Goal: Task Accomplishment & Management: Use online tool/utility

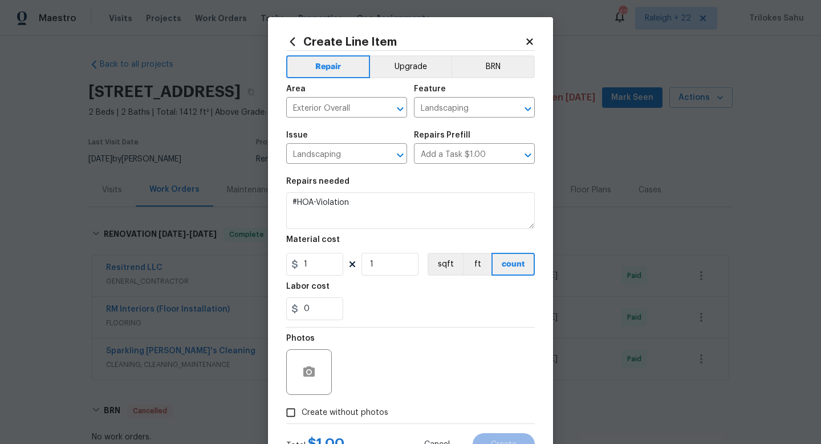
scroll to position [76, 0]
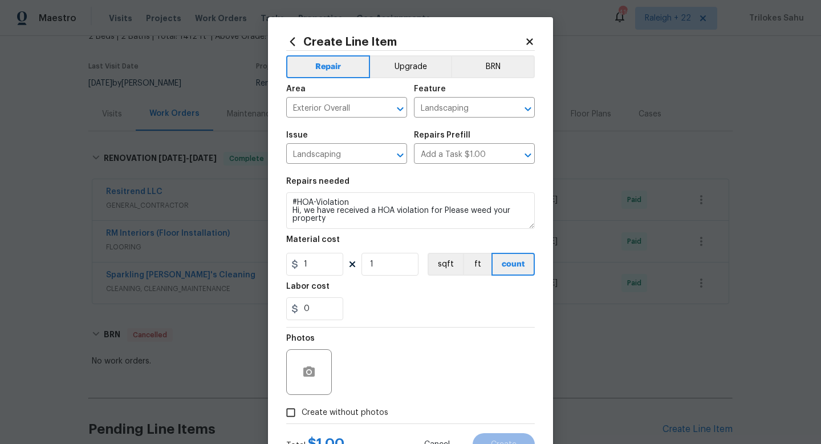
click at [468, 210] on textarea "#HOA-Violation Hi, we have received a HOA violation for Please weed your proper…" at bounding box center [410, 210] width 249 height 37
click at [443, 210] on textarea "#HOA-Violation Hi, we have received a HOA violation for Please weed your proper…" at bounding box center [410, 210] width 249 height 37
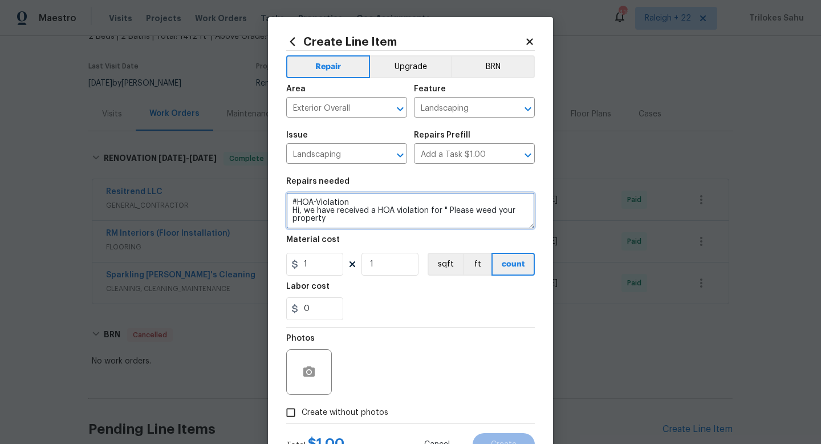
click at [341, 221] on textarea "#HOA-Violation Hi, we have received a HOA violation for " Please weed your prop…" at bounding box center [410, 210] width 249 height 37
click at [361, 225] on textarea "#HOA-Violation Hi, we have received an HOA violation for " Please weed your pro…" at bounding box center [410, 210] width 249 height 37
type textarea "#HOA-Violation Hi, we have received an HOA violation for " Please weed your pro…"
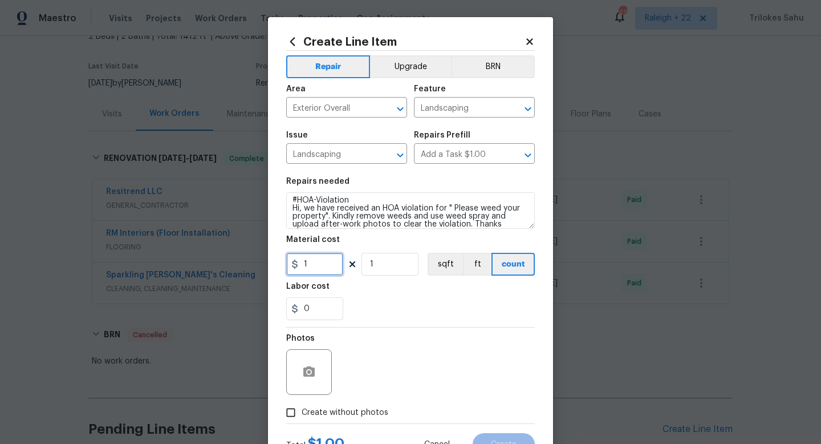
click at [316, 262] on input "1" at bounding box center [314, 264] width 57 height 23
type input "75"
click at [361, 299] on div "0" at bounding box center [410, 308] width 249 height 23
click at [315, 379] on icon "button" at bounding box center [309, 372] width 14 height 14
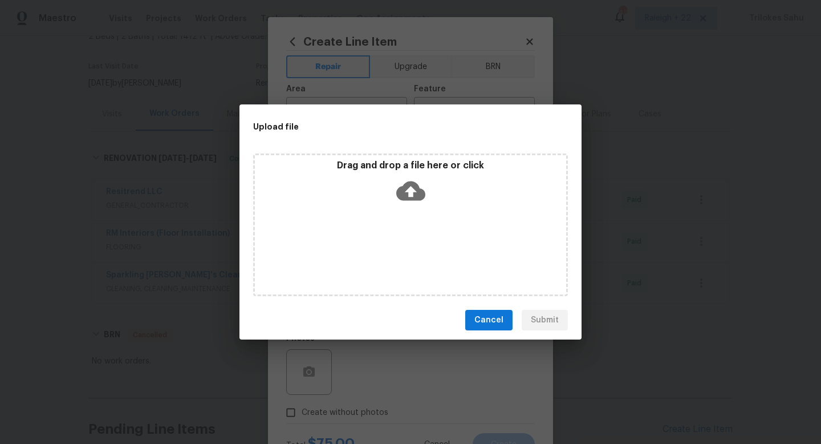
click at [410, 185] on icon at bounding box center [410, 190] width 29 height 19
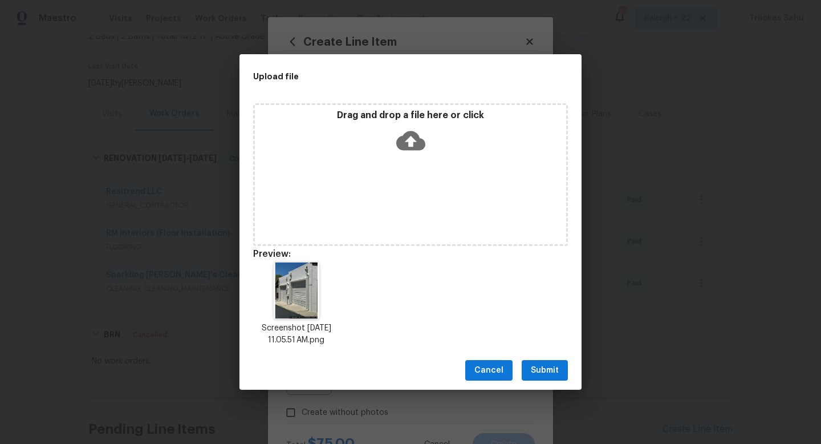
click at [534, 373] on span "Submit" at bounding box center [545, 370] width 28 height 14
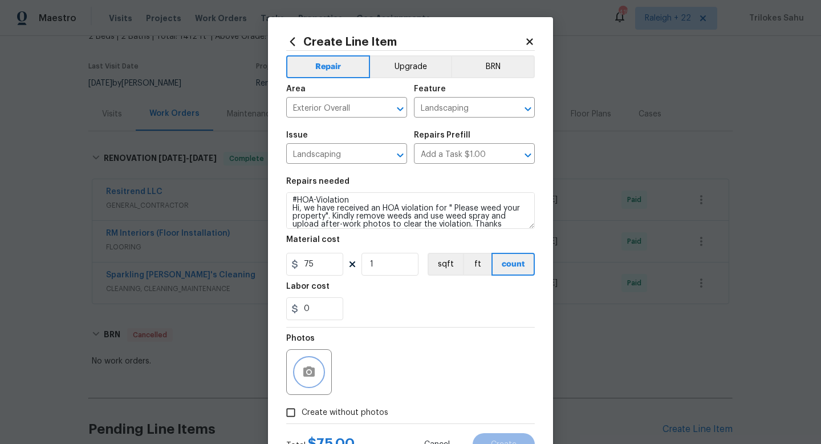
scroll to position [48, 0]
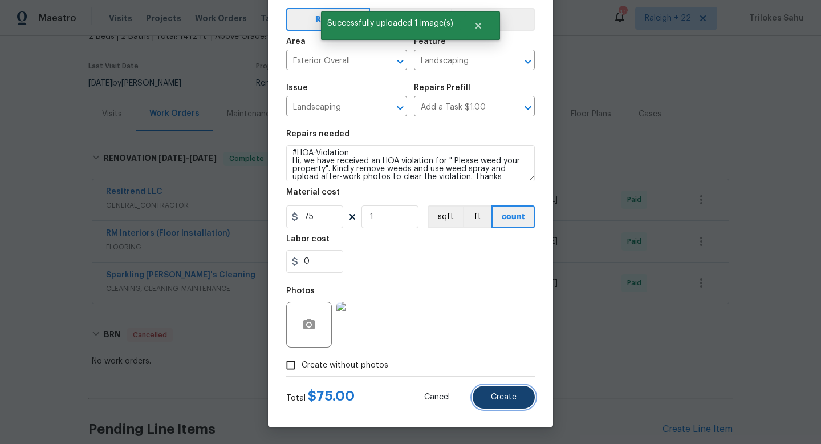
click at [508, 403] on button "Create" at bounding box center [504, 397] width 62 height 23
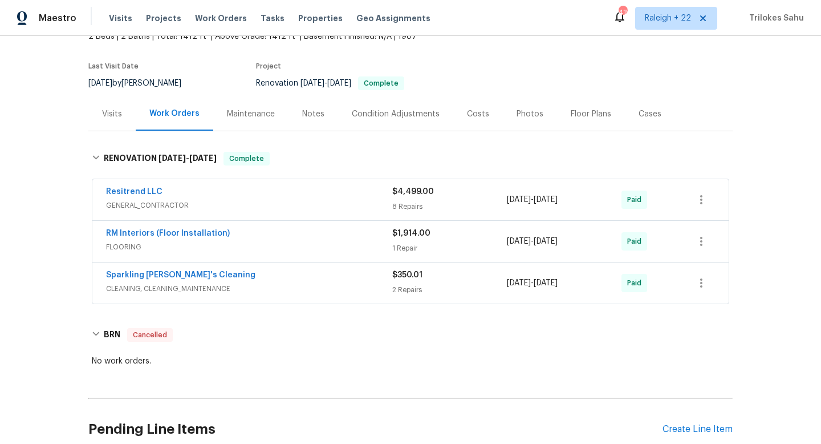
scroll to position [330, 0]
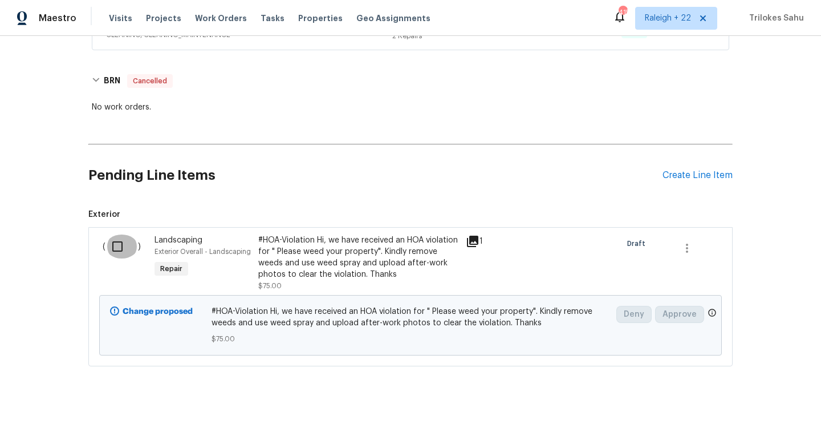
click at [121, 238] on input "checkbox" at bounding box center [122, 246] width 33 height 24
checkbox input "true"
click at [760, 421] on span "Create Work Order" at bounding box center [756, 415] width 76 height 14
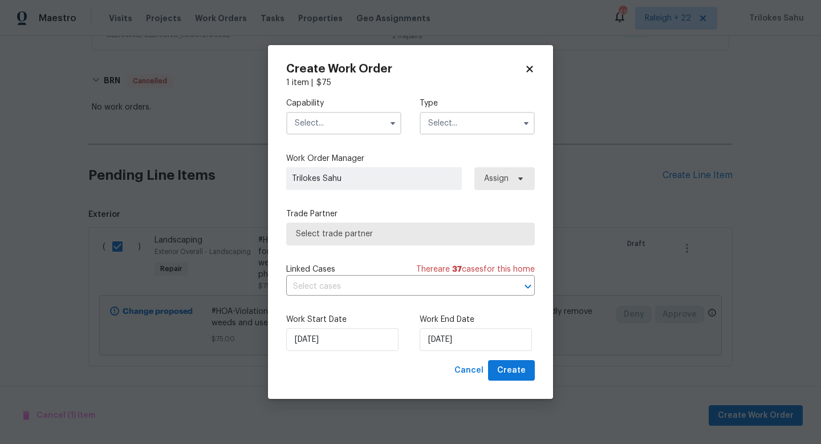
click at [382, 115] on input "text" at bounding box center [343, 123] width 115 height 23
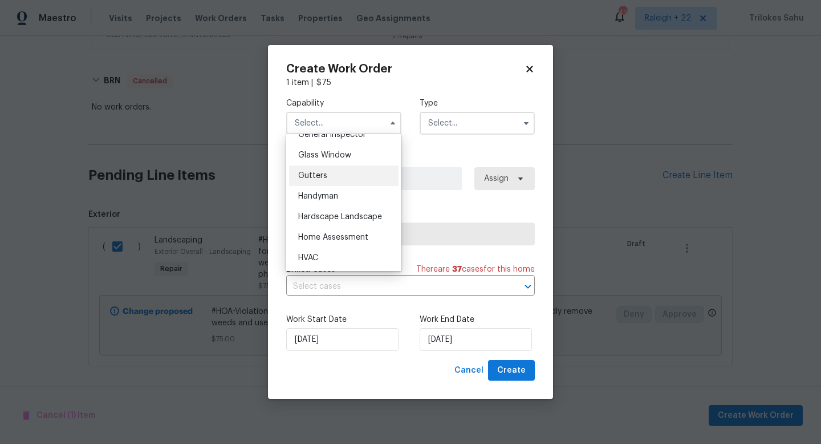
scroll to position [581, 0]
drag, startPoint x: 353, startPoint y: 219, endPoint x: 467, endPoint y: 131, distance: 144.3
click at [353, 219] on div "Hardscape Landscape" at bounding box center [344, 214] width 110 height 21
type input "Hardscape Landscape"
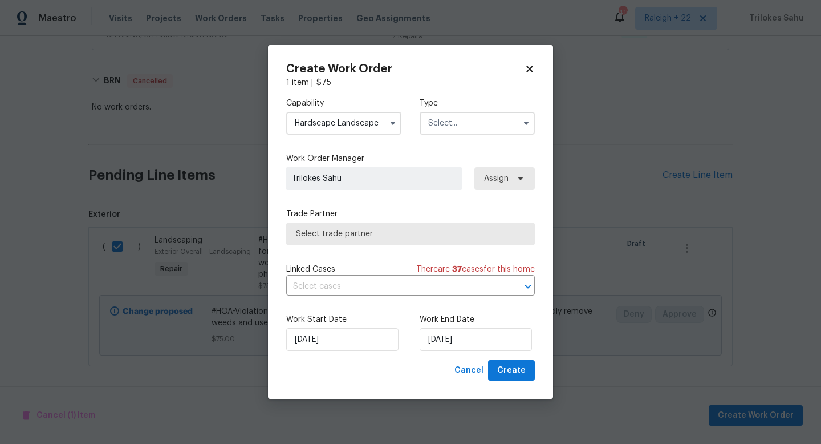
click at [474, 130] on input "text" at bounding box center [477, 123] width 115 height 23
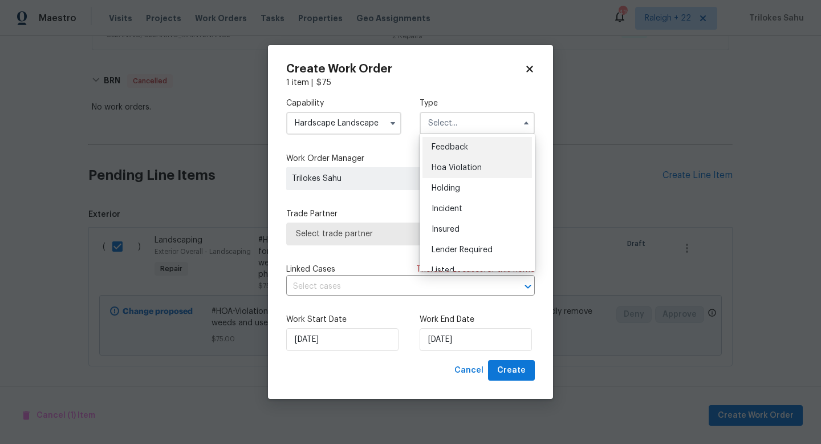
click at [453, 160] on div "Hoa Violation" at bounding box center [478, 167] width 110 height 21
type input "Hoa Violation"
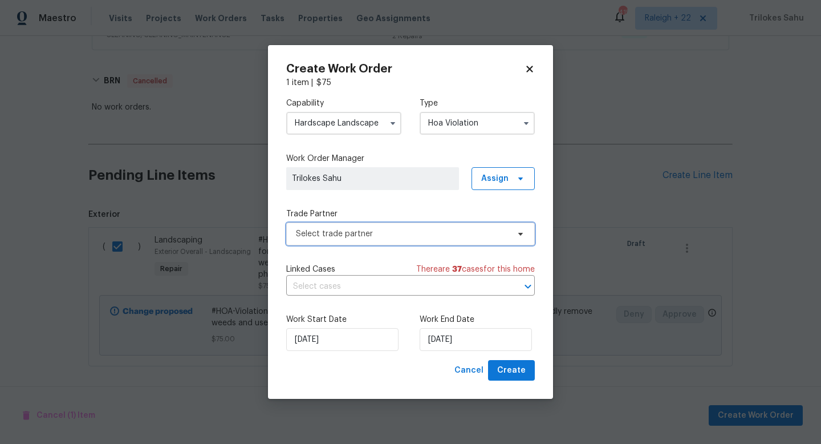
click at [394, 232] on span "Select trade partner" at bounding box center [402, 233] width 213 height 11
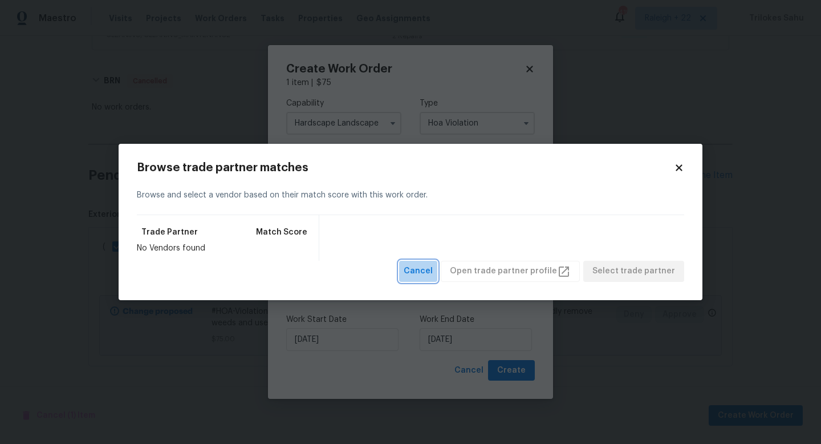
click at [433, 268] on span "Cancel" at bounding box center [418, 271] width 29 height 14
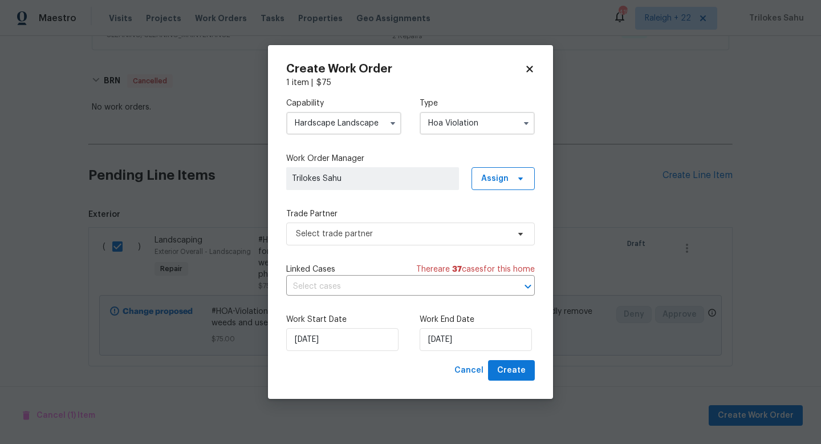
click at [363, 132] on input "Hardscape Landscape" at bounding box center [343, 123] width 115 height 23
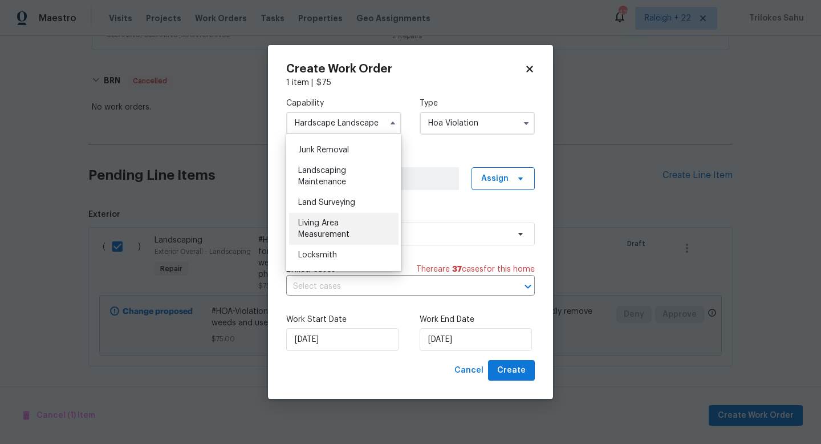
scroll to position [724, 0]
click at [345, 186] on span "Landscaping Maintenance" at bounding box center [322, 179] width 48 height 19
type input "Landscaping Maintenance"
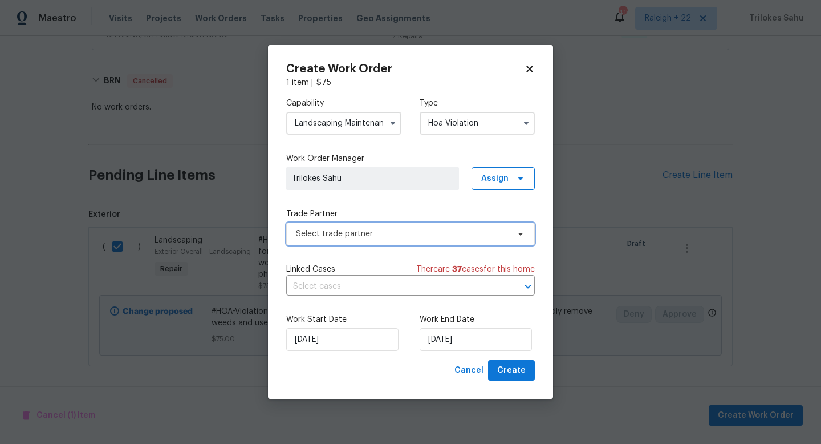
click at [402, 238] on span "Select trade partner" at bounding box center [402, 233] width 213 height 11
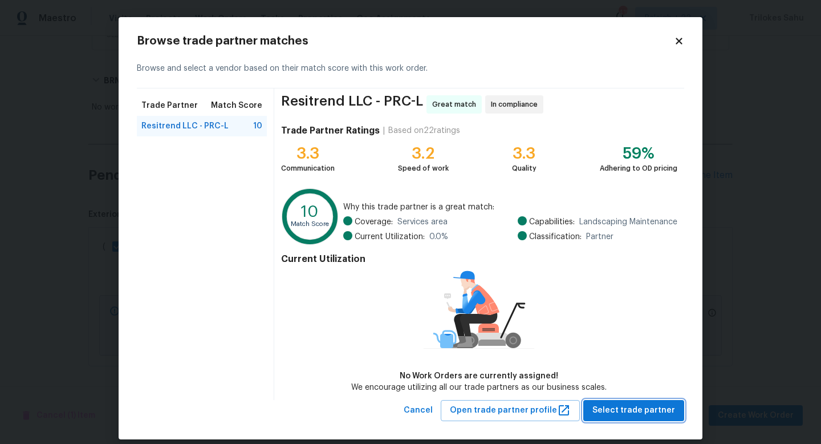
click at [628, 407] on span "Select trade partner" at bounding box center [634, 410] width 83 height 14
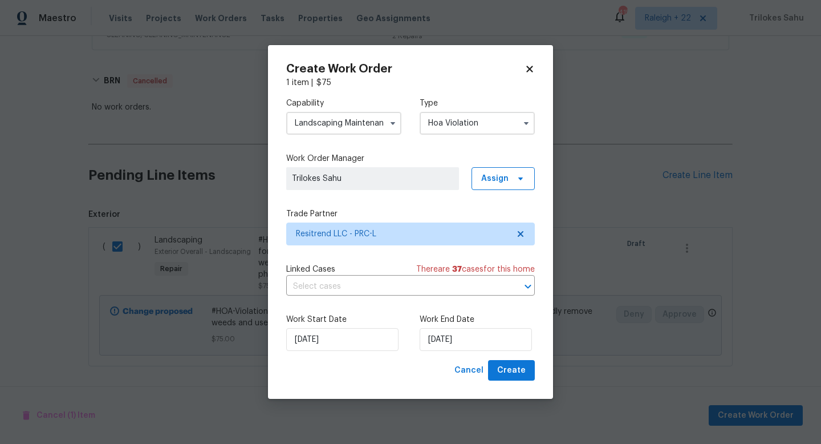
click at [496, 274] on div "Linked Cases There are 37 case s for this home ​" at bounding box center [410, 280] width 249 height 32
click at [487, 287] on input "text" at bounding box center [394, 287] width 217 height 18
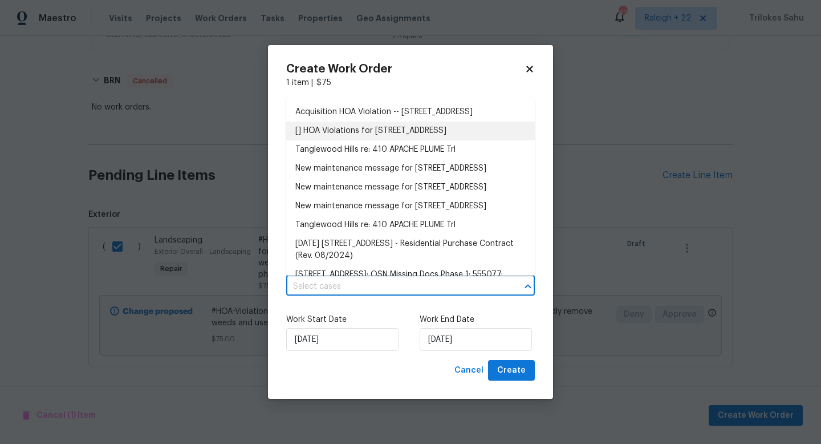
click at [425, 138] on li "[] HOA Violations for 410 Apache Plume Trl, Prescott, AZ 86301" at bounding box center [410, 131] width 249 height 19
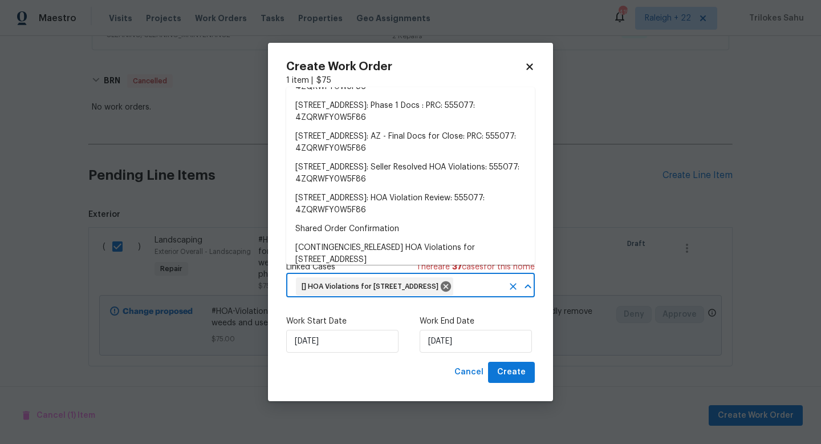
scroll to position [566, 0]
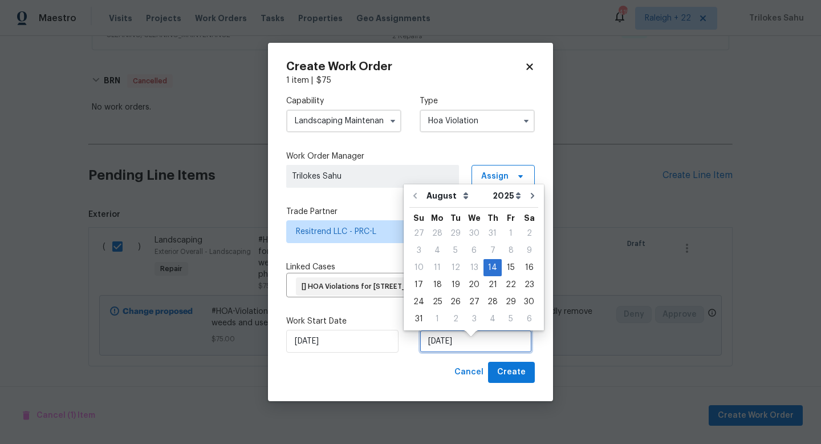
click at [464, 345] on input "14/08/2025" at bounding box center [476, 341] width 112 height 23
click at [511, 266] on div "15" at bounding box center [511, 268] width 18 height 16
type input "15/08/2025"
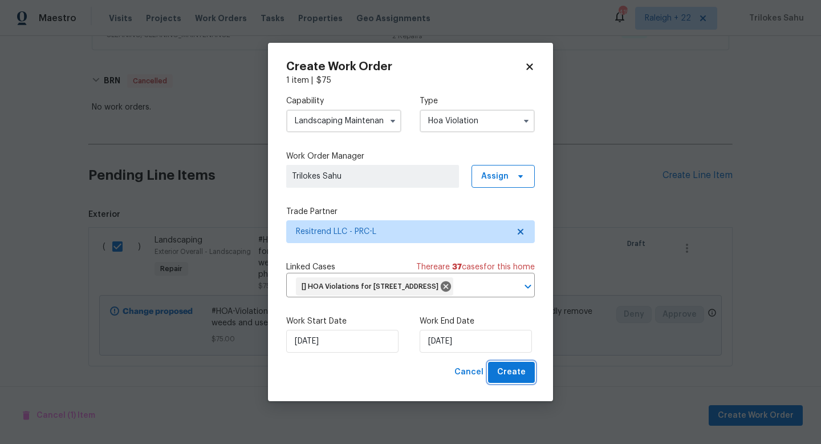
click at [512, 379] on span "Create" at bounding box center [511, 372] width 29 height 14
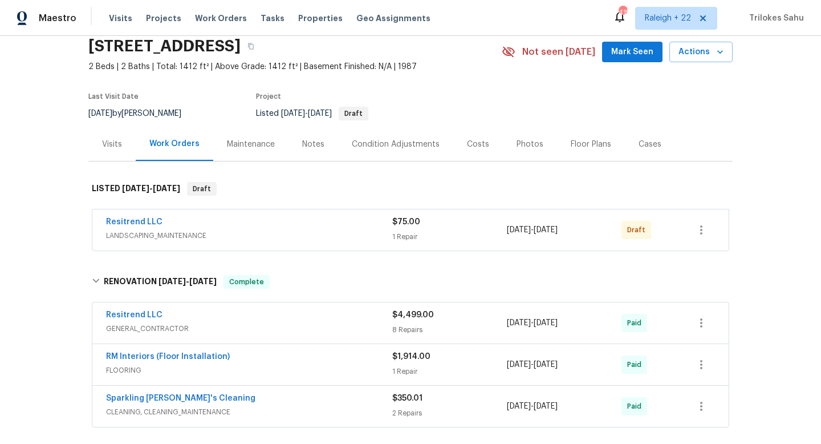
scroll to position [0, 0]
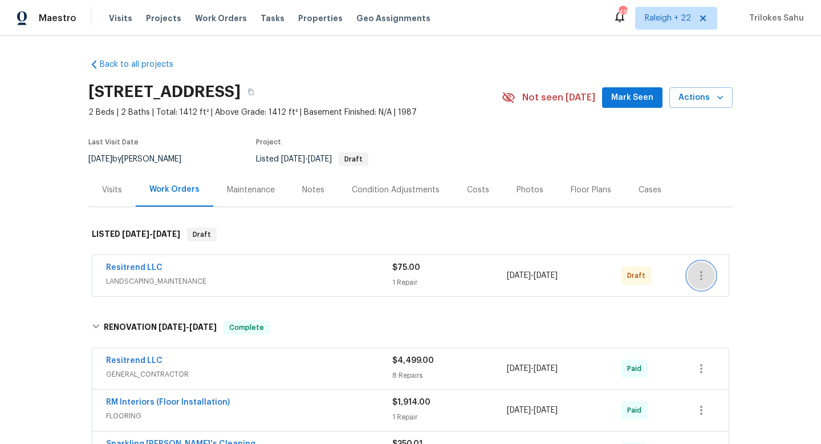
click at [702, 275] on icon "button" at bounding box center [702, 275] width 2 height 9
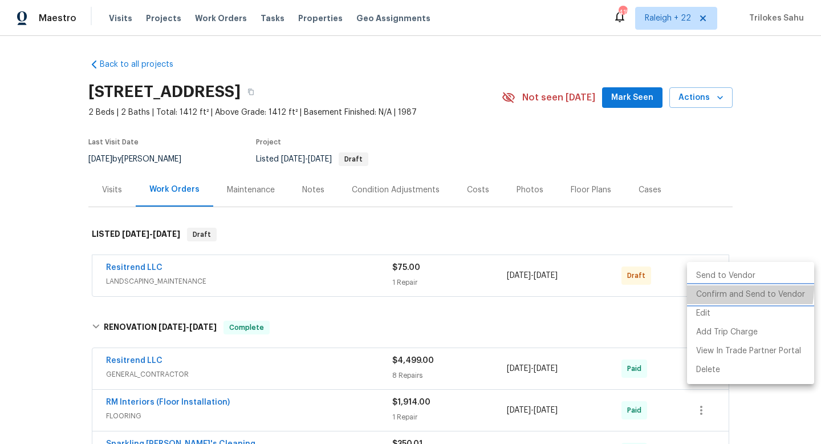
click at [703, 286] on li "Confirm and Send to Vendor" at bounding box center [750, 294] width 127 height 19
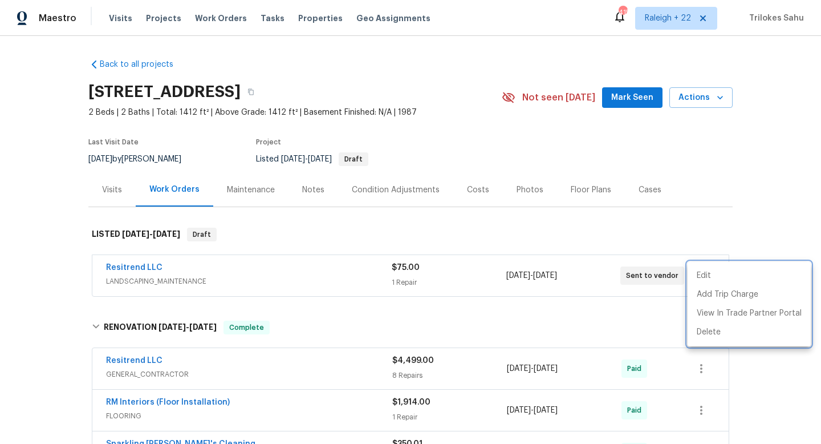
drag, startPoint x: 171, startPoint y: 270, endPoint x: 90, endPoint y: 268, distance: 81.0
click at [90, 268] on div at bounding box center [410, 222] width 821 height 444
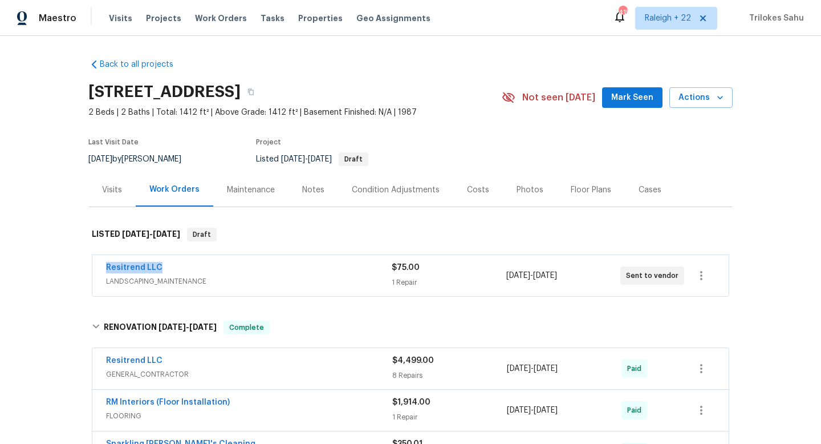
drag, startPoint x: 100, startPoint y: 266, endPoint x: 166, endPoint y: 269, distance: 66.2
click at [166, 269] on div "Resitrend LLC LANDSCAPING_MAINTENANCE $75.00 1 Repair 8/14/2025 - 8/15/2025 Sen…" at bounding box center [410, 275] width 637 height 41
copy link "Resitrend LLC"
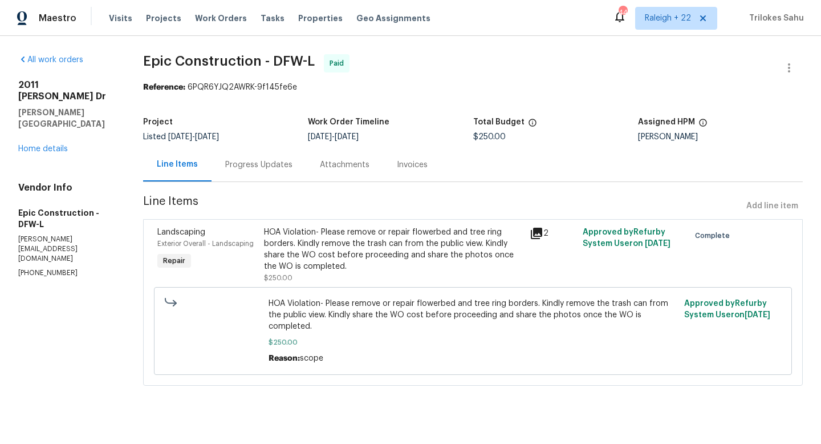
click at [329, 240] on div "HOA Violation- Please remove or repair flowerbed and tree ring borders. Kindly …" at bounding box center [393, 249] width 259 height 46
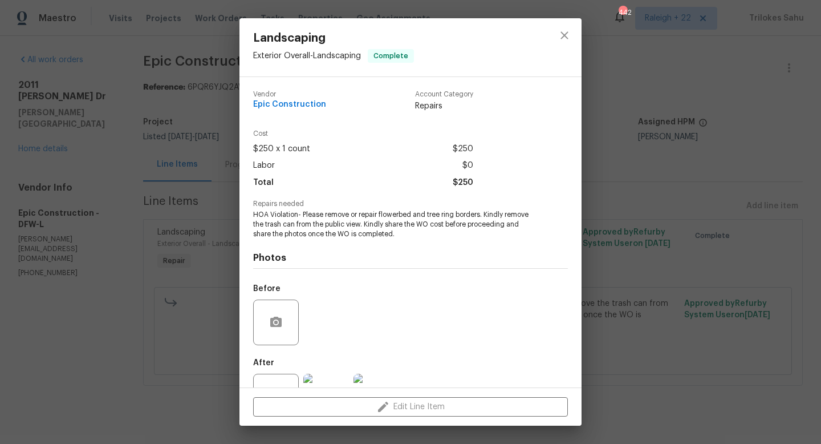
scroll to position [43, 0]
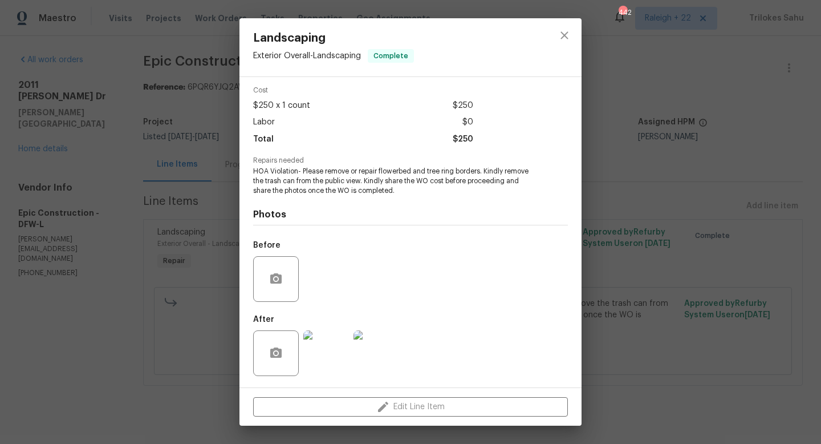
click at [327, 357] on img at bounding box center [326, 353] width 46 height 46
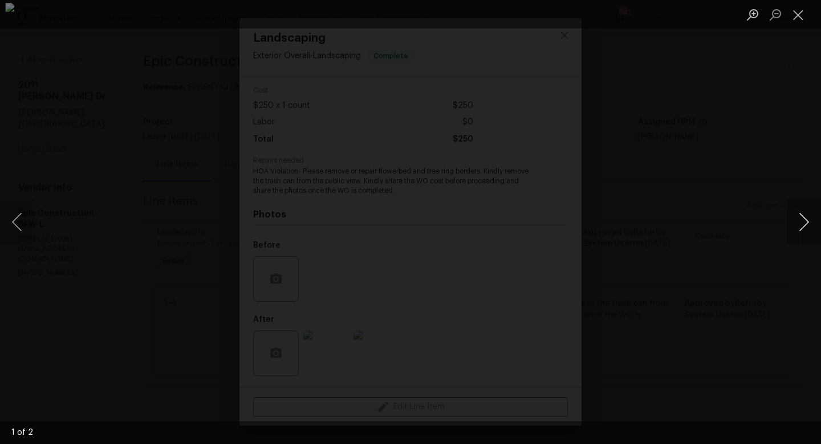
click at [805, 221] on button "Next image" at bounding box center [804, 222] width 34 height 46
click at [800, 14] on button "Close lightbox" at bounding box center [798, 15] width 23 height 20
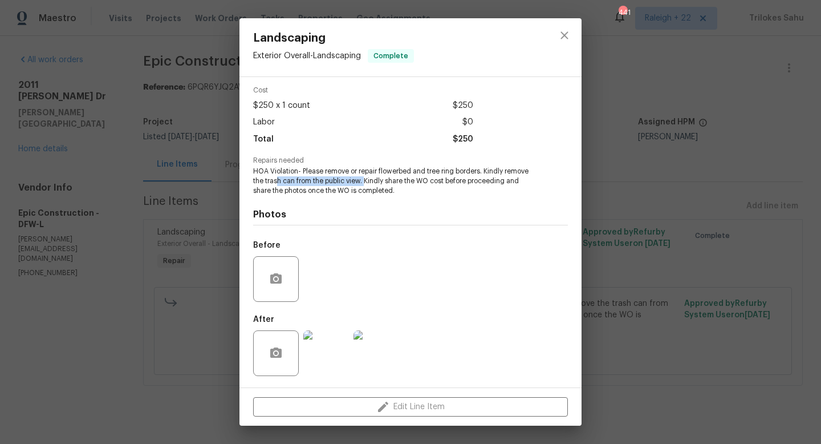
drag, startPoint x: 277, startPoint y: 180, endPoint x: 373, endPoint y: 179, distance: 96.4
click at [373, 179] on span "HOA Violation- Please remove or repair flowerbed and tree ring borders. Kindly …" at bounding box center [395, 181] width 284 height 29
click at [574, 37] on button "close" at bounding box center [564, 35] width 27 height 27
